Goal: Task Accomplishment & Management: Manage account settings

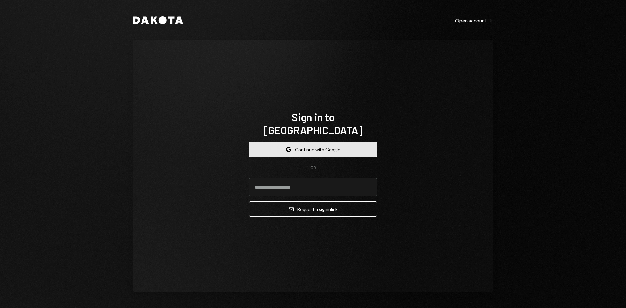
click at [319, 142] on button "Google Continue with Google" at bounding box center [313, 149] width 128 height 15
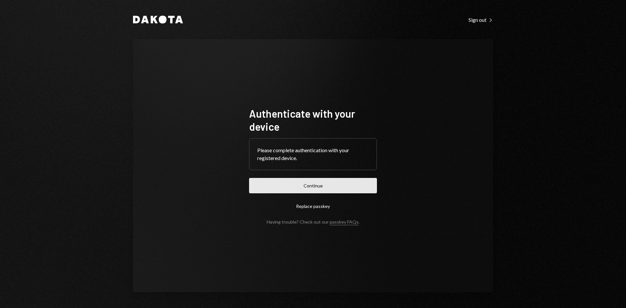
click at [311, 186] on button "Continue" at bounding box center [313, 185] width 128 height 15
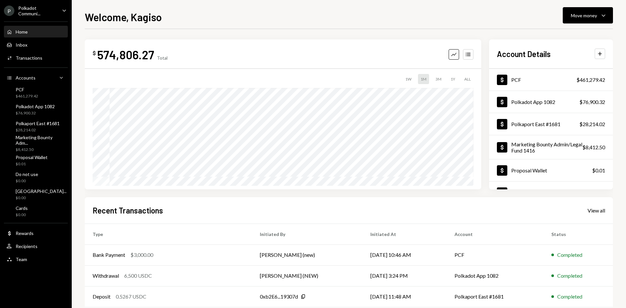
click at [33, 4] on ul "P Polkadot Communi... Caret Down Home Home Inbox Inbox Activities Transactions …" at bounding box center [36, 133] width 72 height 267
click at [34, 8] on div "Polkadot Communi..." at bounding box center [37, 10] width 38 height 11
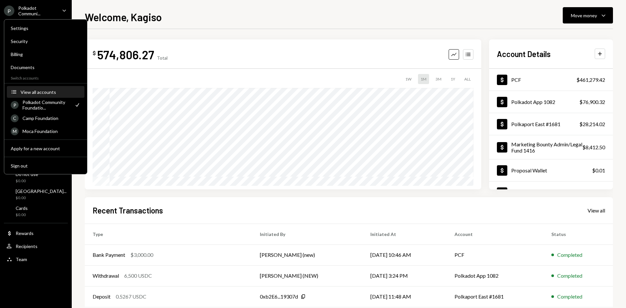
click at [42, 90] on div "View all accounts" at bounding box center [51, 92] width 60 height 6
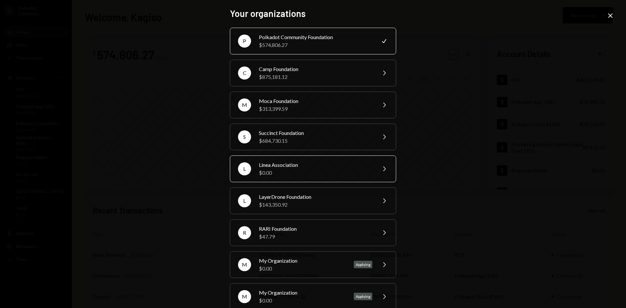
click at [297, 174] on div "$0.00" at bounding box center [316, 173] width 114 height 8
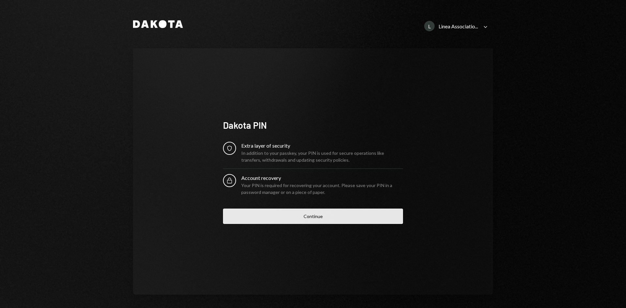
click at [319, 213] on button "Continue" at bounding box center [313, 216] width 180 height 15
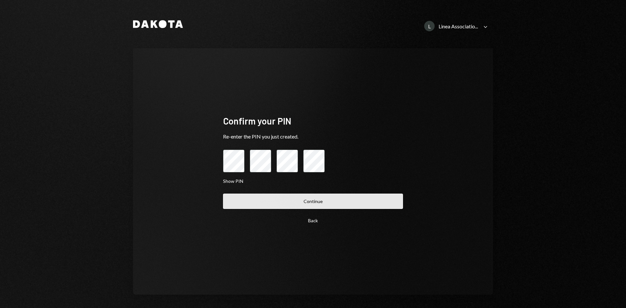
click at [325, 208] on button "Continue" at bounding box center [313, 201] width 180 height 15
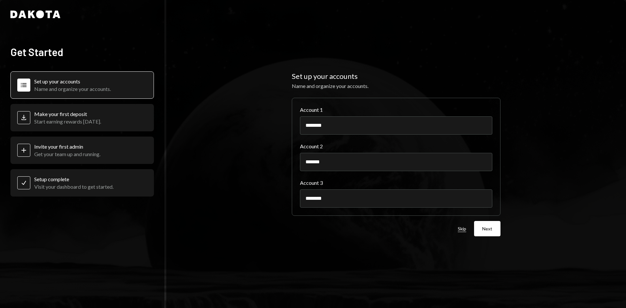
click at [461, 230] on button "Skip" at bounding box center [462, 229] width 8 height 6
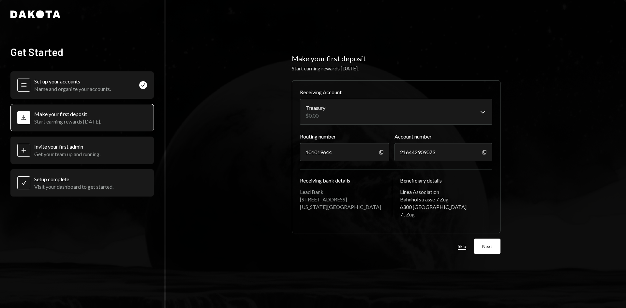
click at [463, 248] on button "Skip" at bounding box center [462, 247] width 8 height 6
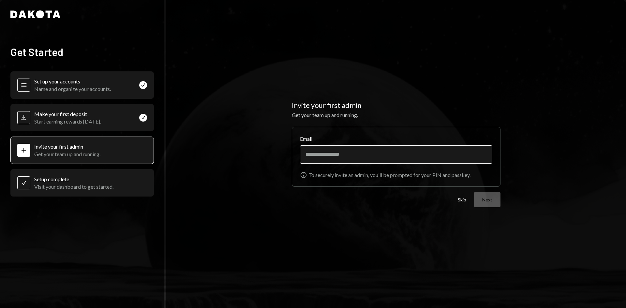
click at [389, 158] on input "Email" at bounding box center [396, 155] width 192 height 18
type input "**********"
click at [493, 203] on button "Next" at bounding box center [487, 199] width 26 height 15
click at [464, 200] on button "Skip" at bounding box center [462, 200] width 8 height 6
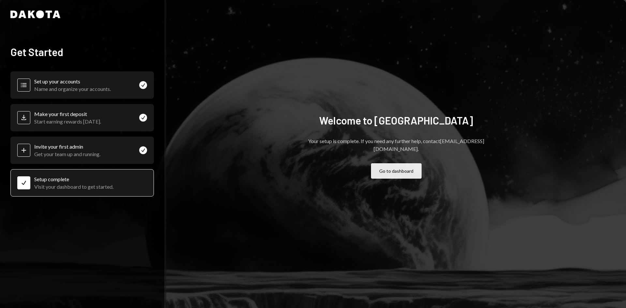
click at [405, 163] on button "Go to dashboard" at bounding box center [396, 170] width 51 height 15
click at [402, 168] on button "Go to dashboard" at bounding box center [396, 170] width 51 height 15
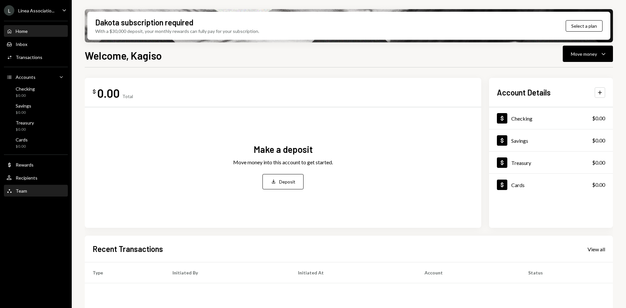
click at [24, 191] on div "Team" at bounding box center [21, 191] width 11 height 6
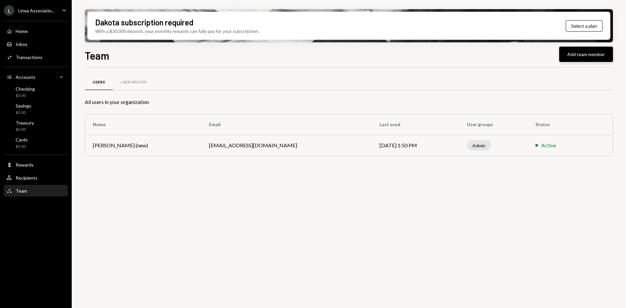
click at [595, 54] on button "Add team member" at bounding box center [587, 54] width 54 height 15
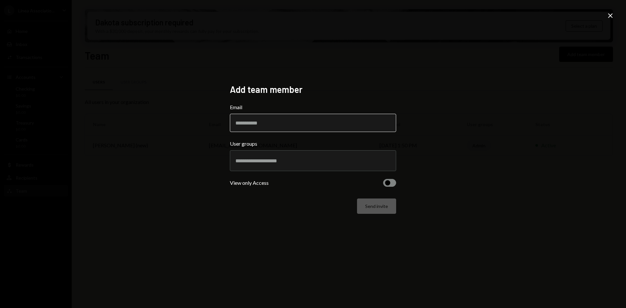
click at [267, 120] on input "Email" at bounding box center [313, 123] width 166 height 18
paste input "**********"
type input "**********"
click at [301, 170] on div at bounding box center [313, 160] width 166 height 21
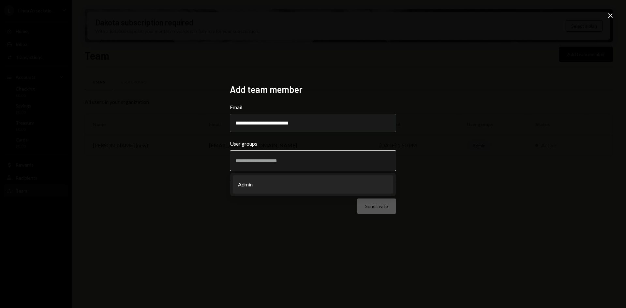
click at [274, 183] on li "Admin" at bounding box center [313, 185] width 161 height 18
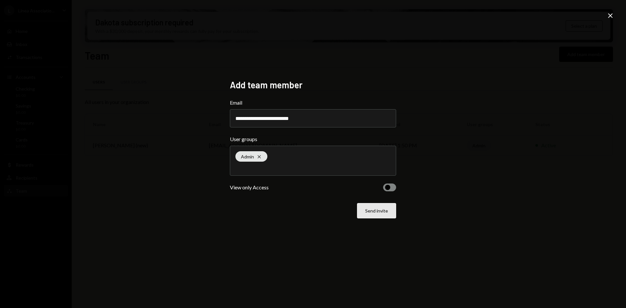
click at [380, 215] on button "Send invite" at bounding box center [376, 210] width 39 height 15
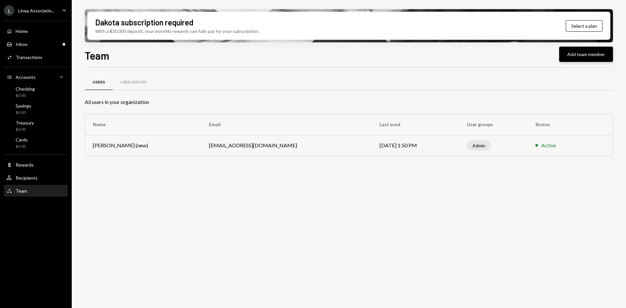
click at [601, 59] on button "Add team member" at bounding box center [587, 54] width 54 height 15
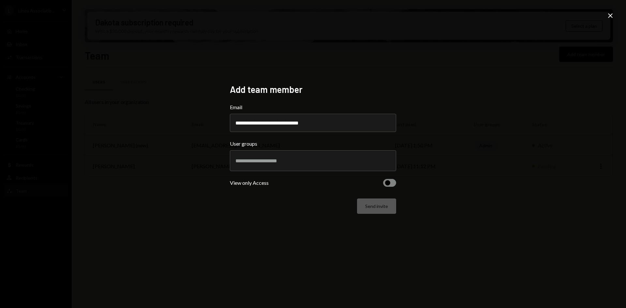
type input "**********"
click at [264, 161] on input "text" at bounding box center [313, 161] width 155 height 6
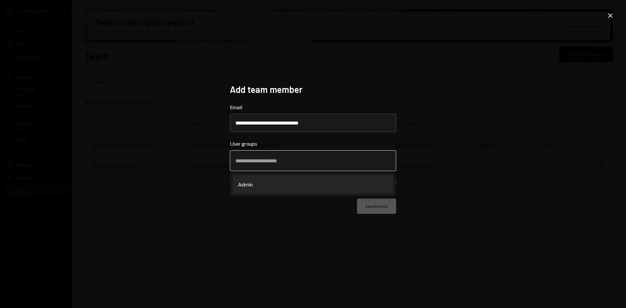
click at [271, 189] on li "Admin" at bounding box center [313, 185] width 161 height 18
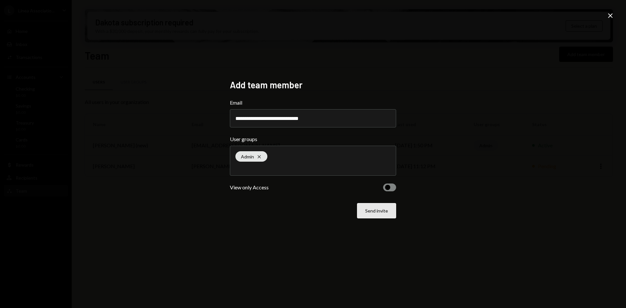
click at [385, 216] on button "Send invite" at bounding box center [376, 210] width 39 height 15
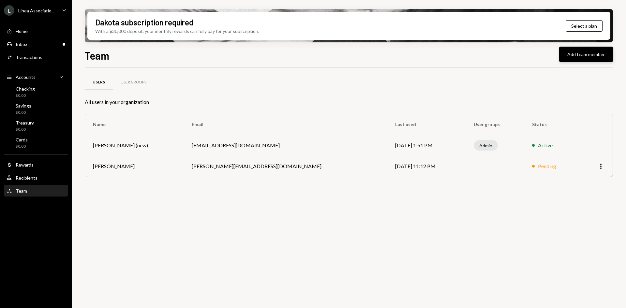
click at [592, 51] on button "Add team member" at bounding box center [587, 54] width 54 height 15
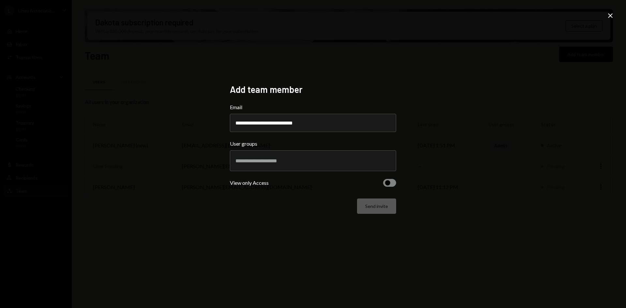
type input "**********"
click at [304, 160] on input "text" at bounding box center [313, 161] width 155 height 6
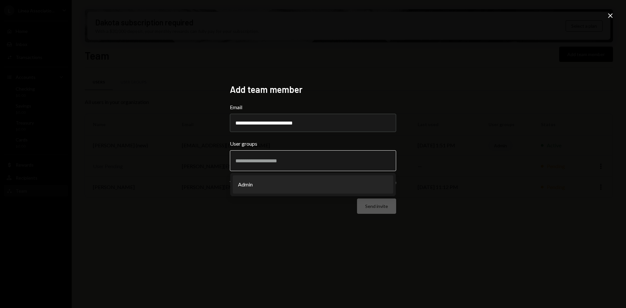
click at [283, 186] on li "Admin" at bounding box center [313, 185] width 161 height 18
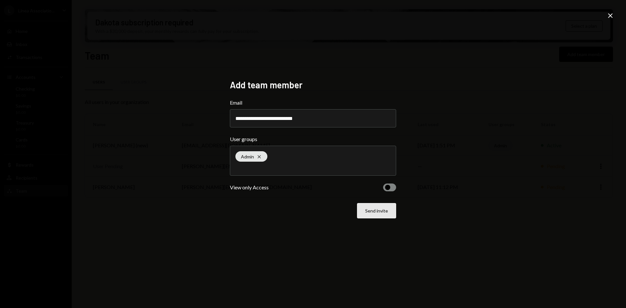
click at [379, 213] on button "Send invite" at bounding box center [376, 210] width 39 height 15
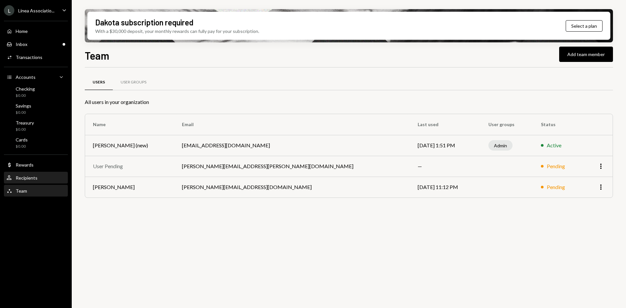
click at [33, 181] on div "User Recipients" at bounding box center [22, 178] width 31 height 6
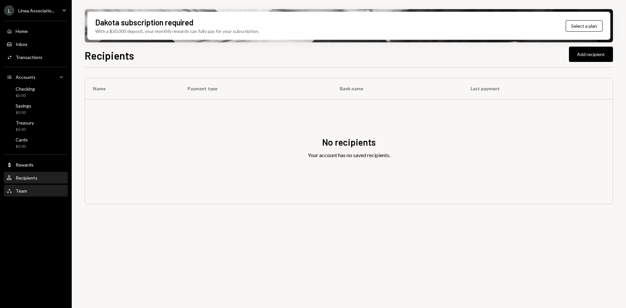
click at [33, 192] on div "Team Team" at bounding box center [36, 191] width 59 height 6
